Goal: Information Seeking & Learning: Learn about a topic

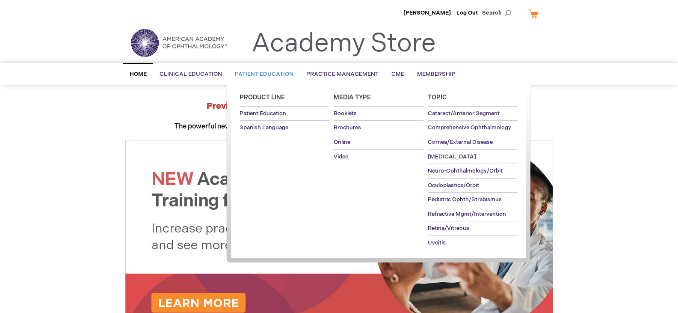
click at [260, 75] on span "Patient Education" at bounding box center [264, 74] width 59 height 7
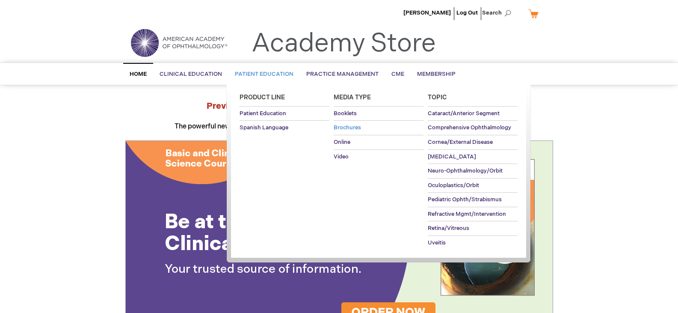
click at [355, 127] on span "Brochures" at bounding box center [346, 127] width 27 height 7
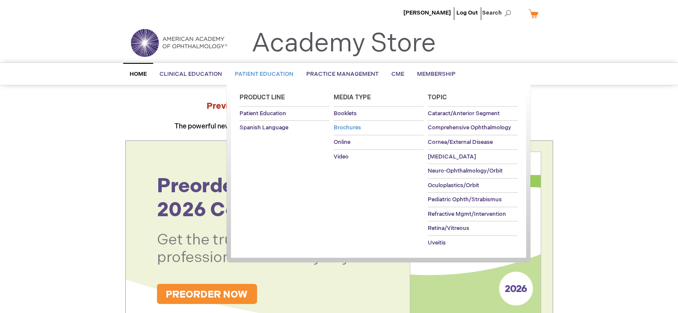
click at [355, 127] on span "Brochures" at bounding box center [346, 127] width 27 height 7
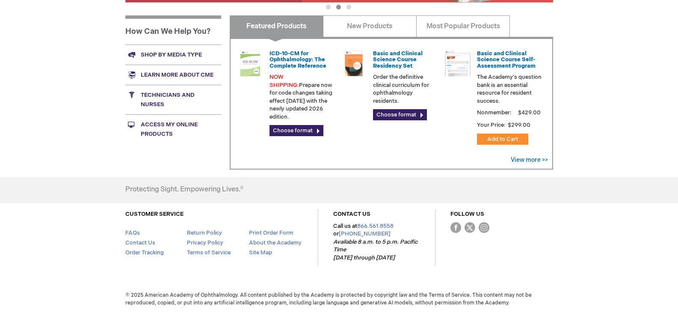
scroll to position [287, 0]
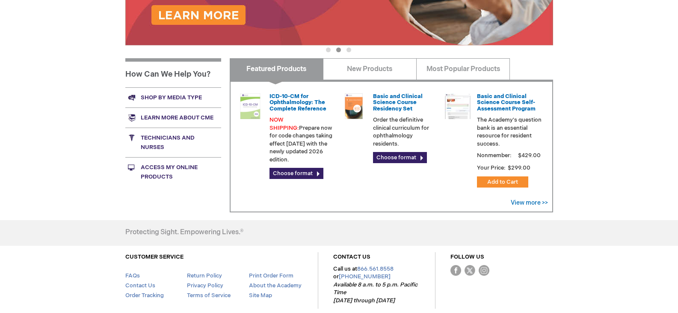
click at [178, 96] on link "Shop by media type" at bounding box center [173, 97] width 96 height 20
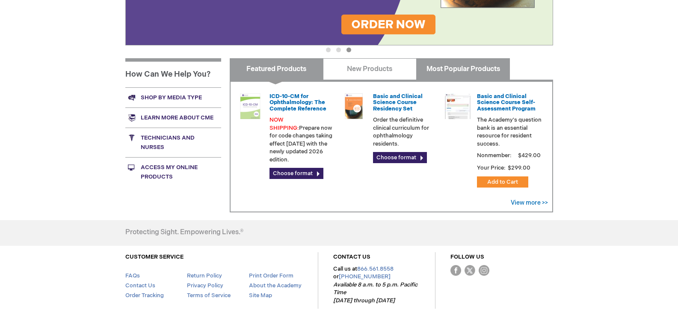
click at [446, 70] on link "Most Popular Products" at bounding box center [463, 68] width 94 height 21
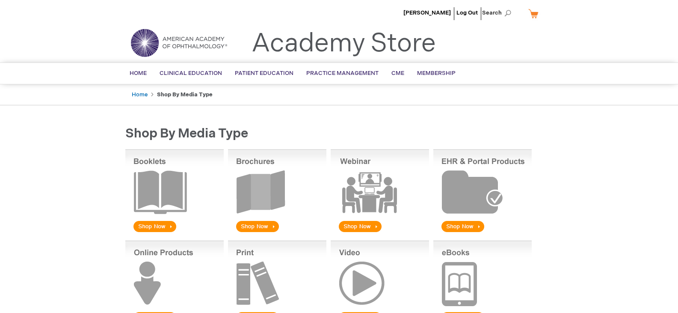
click at [258, 225] on img at bounding box center [277, 191] width 98 height 84
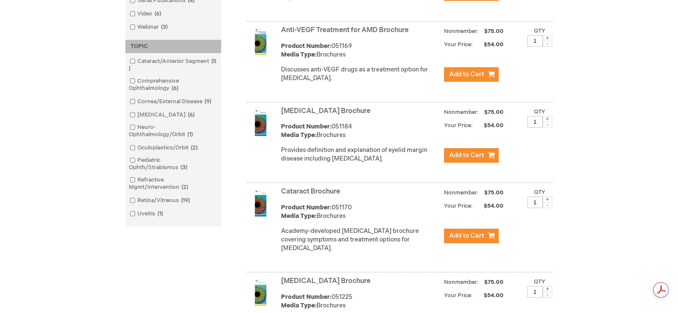
scroll to position [272, 0]
